Goal: Task Accomplishment & Management: Complete application form

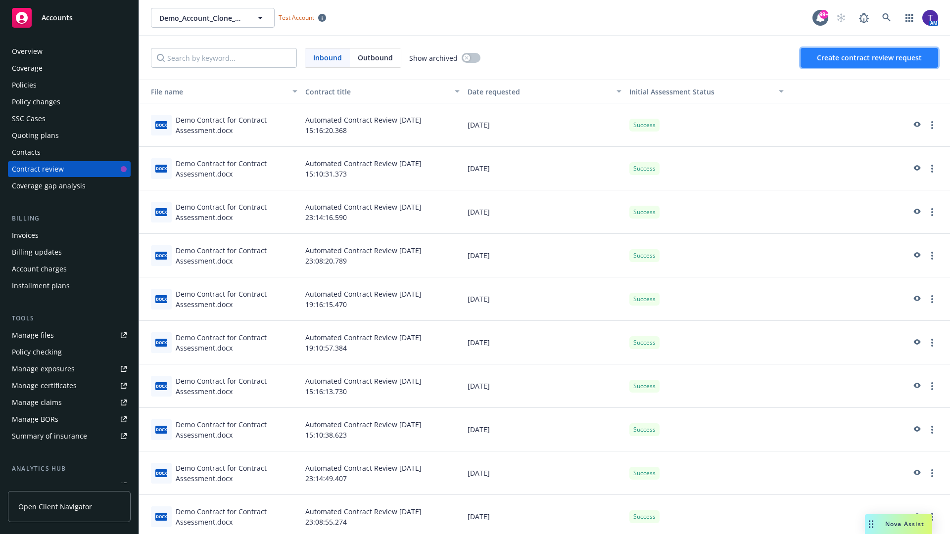
click at [870, 58] on span "Create contract review request" at bounding box center [869, 57] width 105 height 9
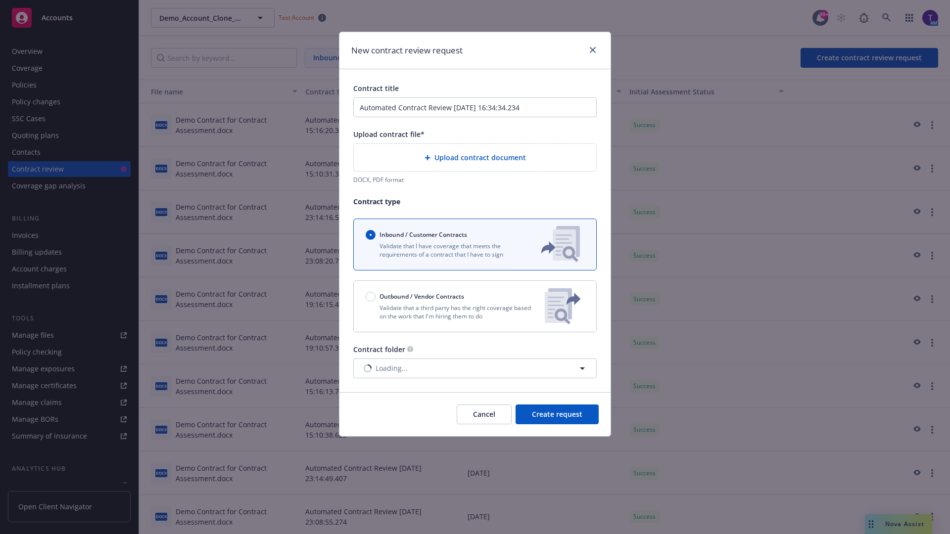
type input "Automated Contract Review [DATE] 16:34:34.234"
click at [475, 306] on p "Validate that a third party has the right coverage based on the work that I'm h…" at bounding box center [451, 312] width 171 height 17
radio input "false"
radio input "true"
click at [557, 419] on span "Create request" at bounding box center [557, 414] width 50 height 9
